Goal: Navigation & Orientation: Go to known website

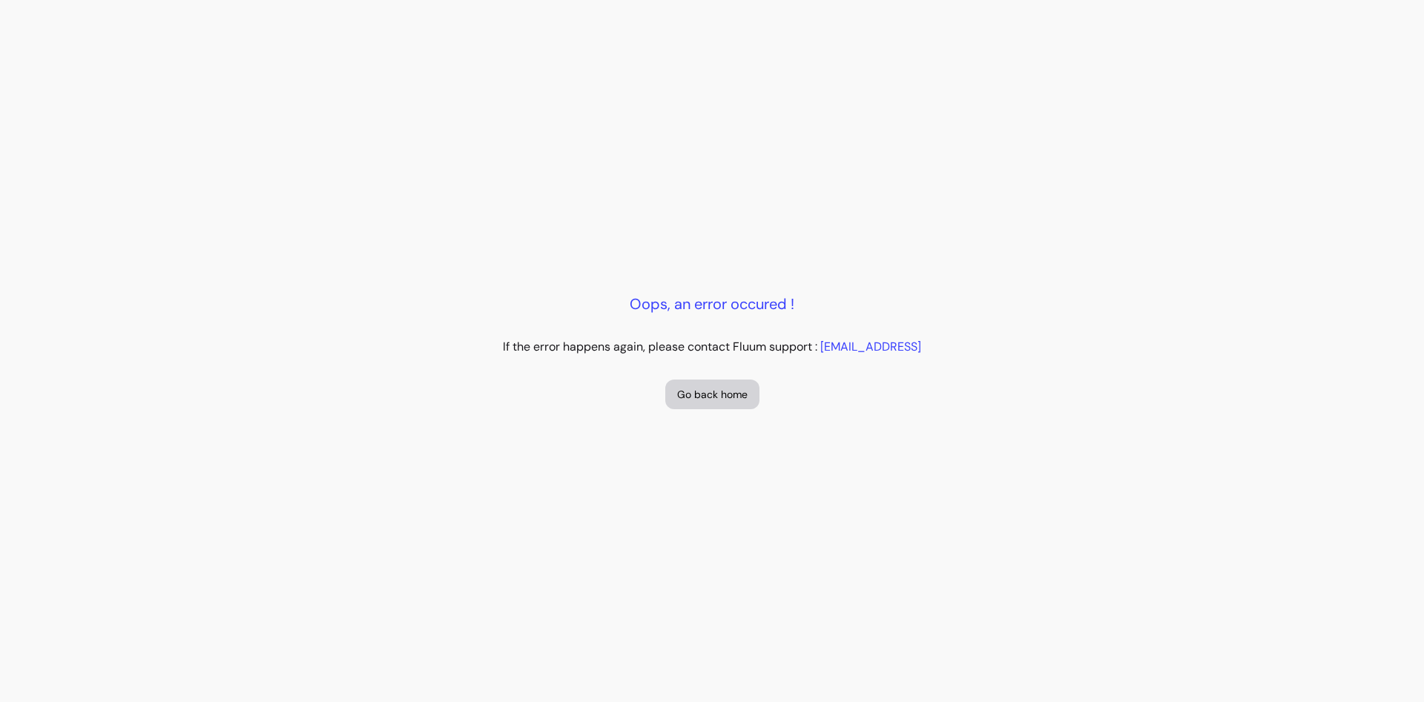
click at [695, 392] on button "Go back home" at bounding box center [712, 395] width 94 height 30
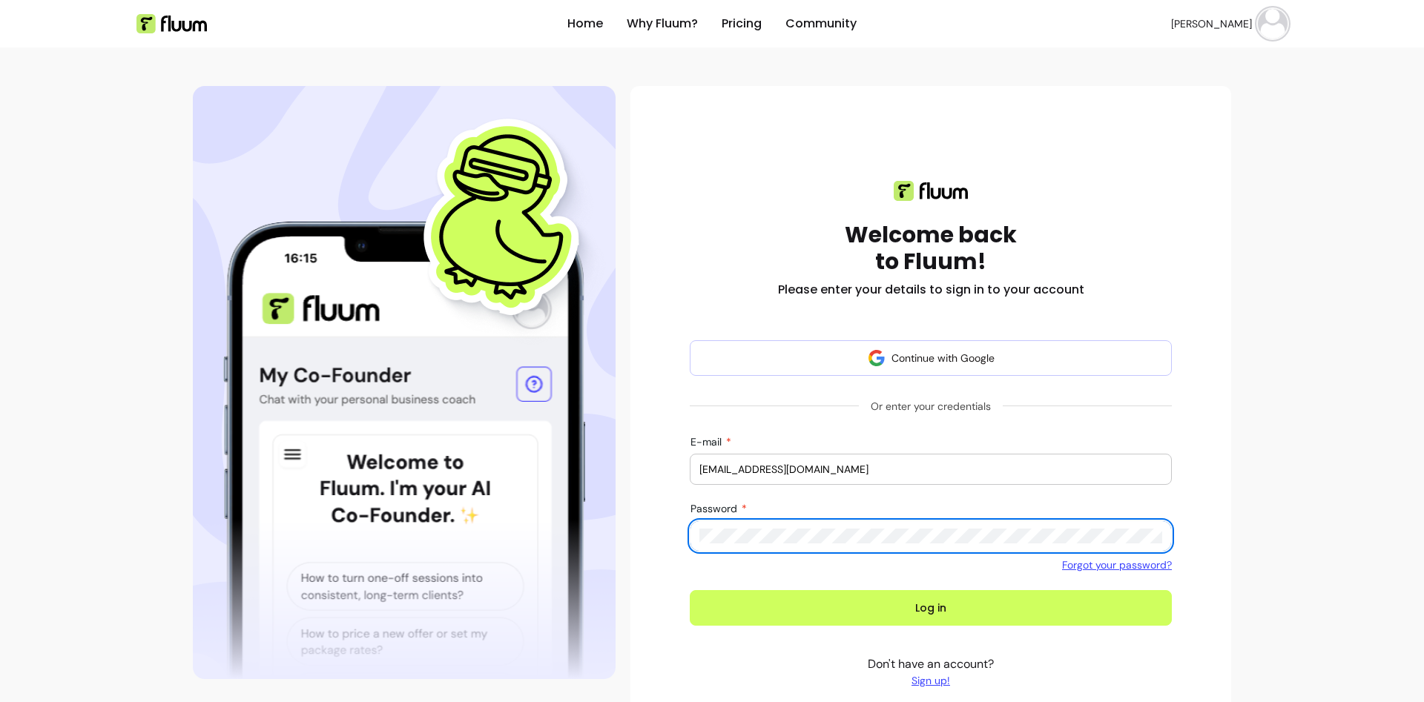
click at [690, 590] on button "Log in" at bounding box center [931, 608] width 482 height 36
